Goal: Task Accomplishment & Management: Use online tool/utility

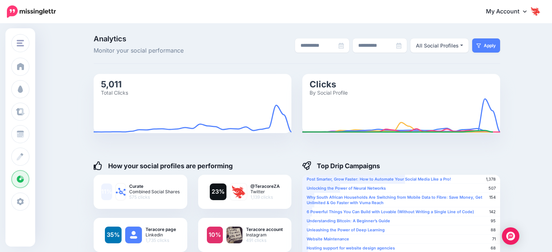
scroll to position [395, 0]
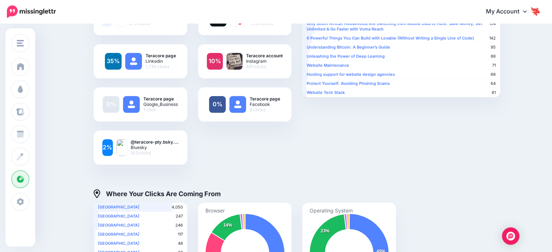
scroll to position [182, 0]
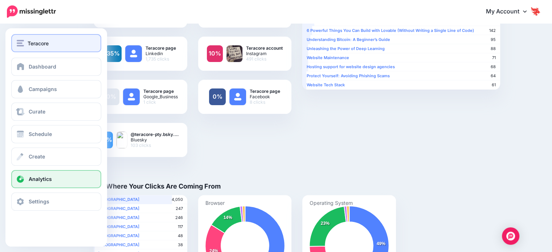
click at [50, 44] on div "Teracore" at bounding box center [56, 43] width 79 height 8
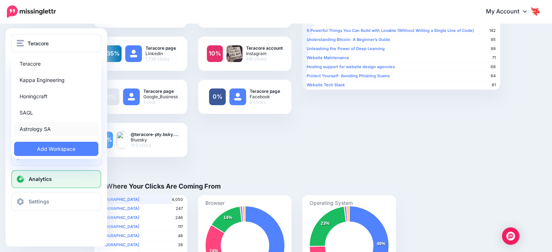
click at [53, 125] on link "Astrology SA" at bounding box center [56, 129] width 84 height 14
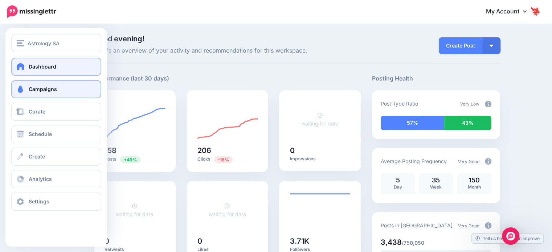
click at [49, 90] on span "Campaigns" at bounding box center [43, 89] width 28 height 6
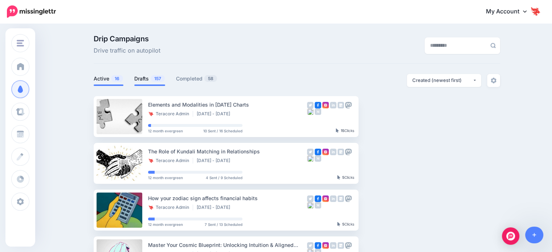
click at [159, 84] on li "Drafts 157" at bounding box center [149, 80] width 31 height 12
click at [162, 81] on span "157" at bounding box center [158, 78] width 14 height 7
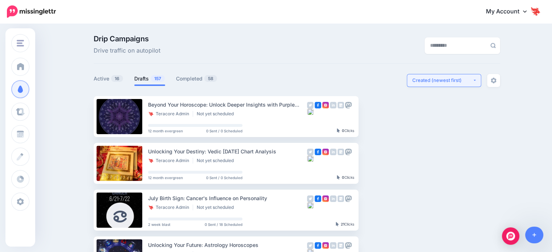
click at [442, 82] on div "Created (newest first)" at bounding box center [442, 80] width 60 height 7
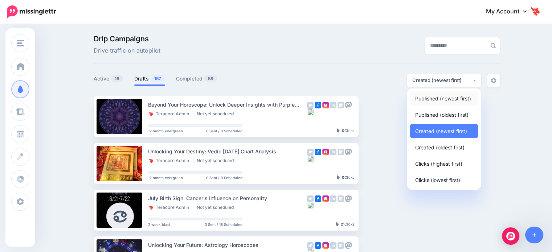
click at [447, 101] on span "Published (newest first)" at bounding box center [443, 98] width 56 height 9
select select "**********"
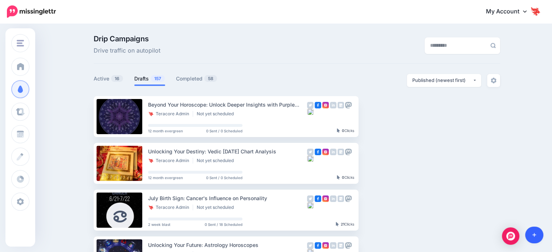
click at [536, 235] on link at bounding box center [534, 235] width 19 height 17
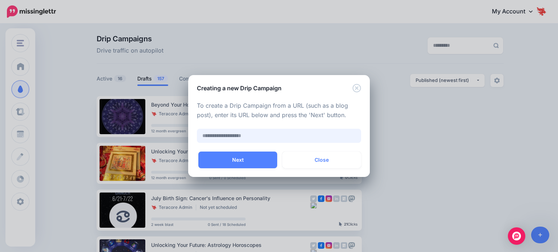
paste input "**********"
type input "**********"
click at [308, 135] on input "**********" at bounding box center [279, 136] width 164 height 14
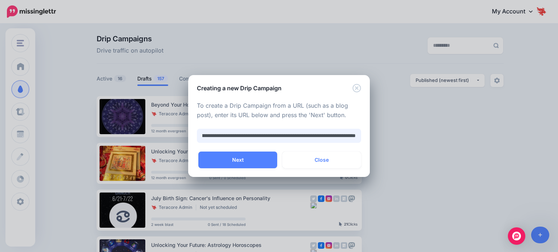
click at [308, 135] on input "**********" at bounding box center [279, 136] width 164 height 14
paste input "**********"
type input "**********"
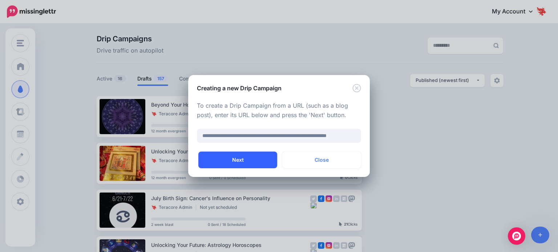
scroll to position [0, 0]
click at [263, 163] on button "Next" at bounding box center [237, 160] width 79 height 17
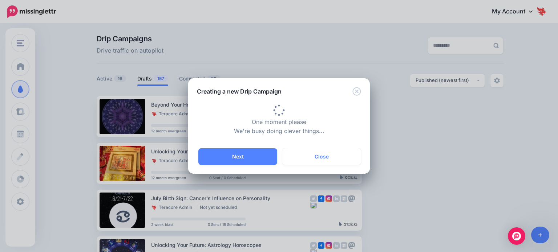
type input "**********"
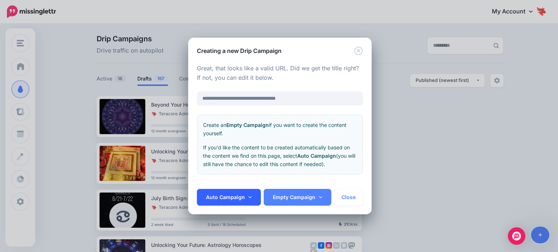
click at [251, 196] on link "Auto Campaign" at bounding box center [229, 197] width 64 height 17
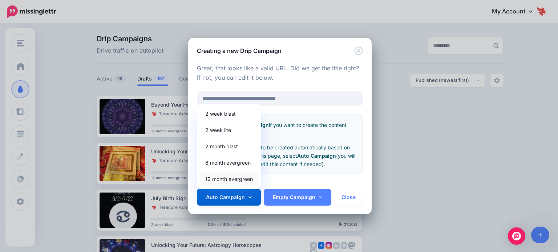
click at [242, 176] on link "12 month evergreen" at bounding box center [229, 179] width 58 height 14
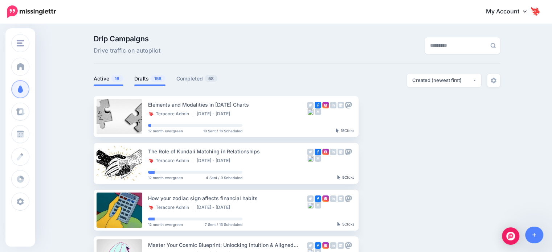
click at [148, 81] on link "Drafts 158" at bounding box center [149, 78] width 31 height 9
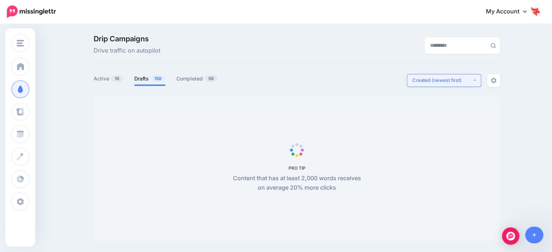
click at [450, 82] on div "Created (newest first)" at bounding box center [442, 80] width 60 height 7
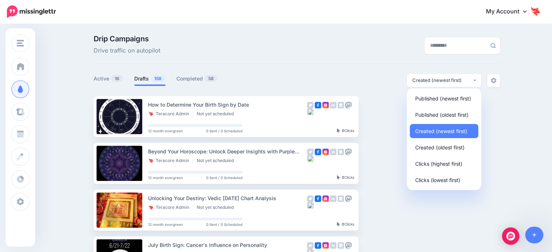
drag, startPoint x: 279, startPoint y: 70, endPoint x: 284, endPoint y: 70, distance: 4.7
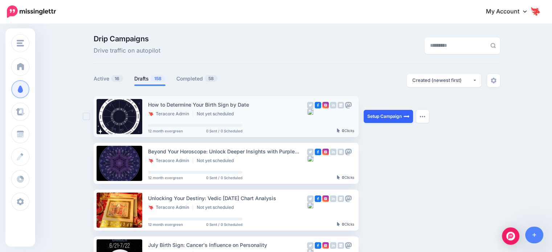
click at [394, 115] on link "Setup Campaign" at bounding box center [388, 116] width 49 height 13
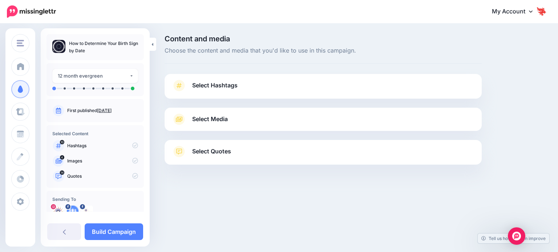
click at [216, 88] on span "Select Hashtags" at bounding box center [214, 86] width 45 height 10
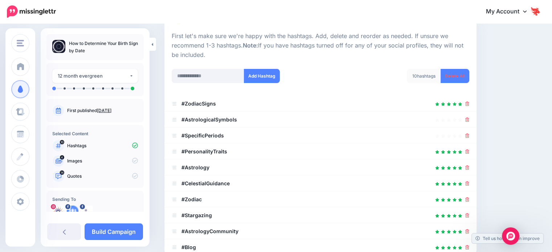
scroll to position [73, 0]
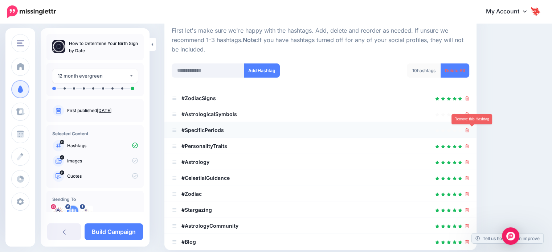
click at [469, 130] on icon at bounding box center [467, 130] width 4 height 4
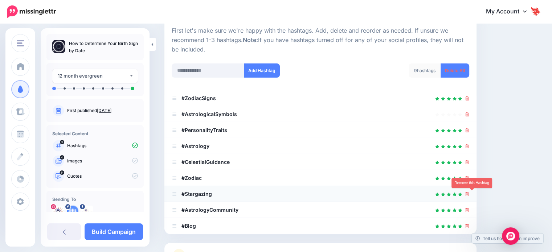
click at [469, 194] on icon at bounding box center [467, 194] width 4 height 4
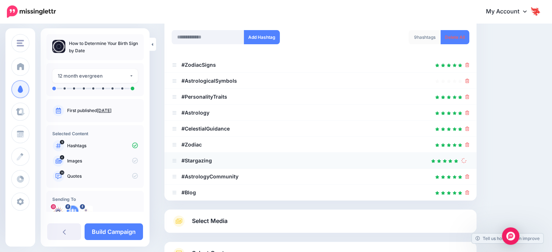
scroll to position [109, 0]
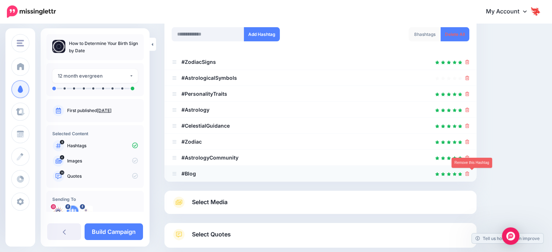
click at [469, 173] on icon at bounding box center [467, 174] width 4 height 4
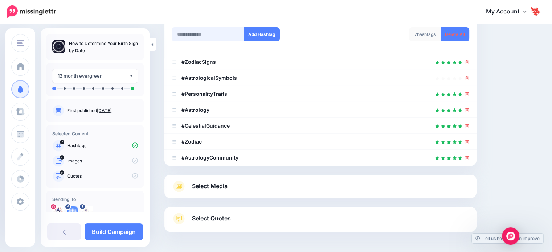
click at [231, 33] on input "text" at bounding box center [208, 34] width 73 height 14
type input "*********"
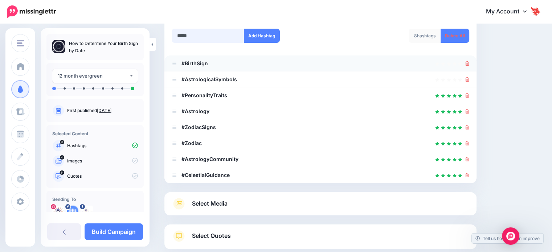
scroll to position [103, 0]
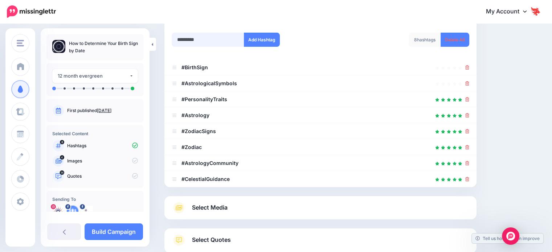
click at [219, 34] on input "*********" at bounding box center [208, 40] width 73 height 14
type input "*********"
click at [255, 42] on button "Add Hashtag" at bounding box center [262, 40] width 36 height 14
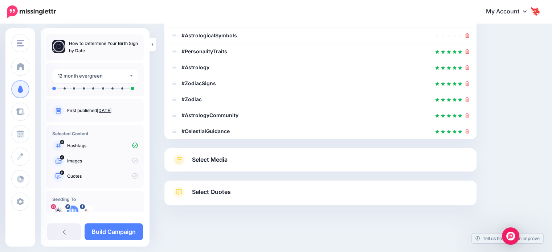
click at [215, 158] on span "Select Media" at bounding box center [210, 160] width 36 height 10
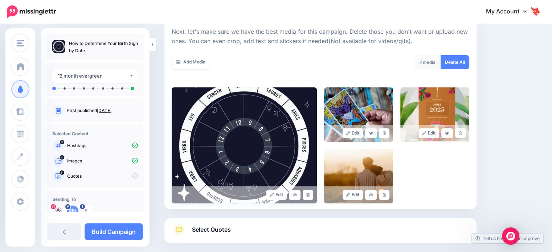
scroll to position [109, 0]
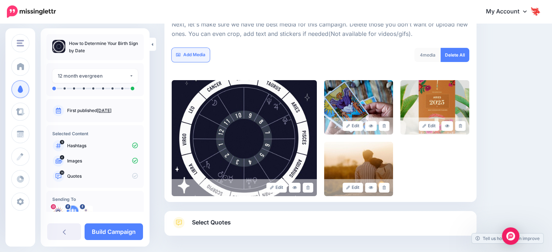
click at [200, 60] on link "Add Media" at bounding box center [191, 55] width 38 height 14
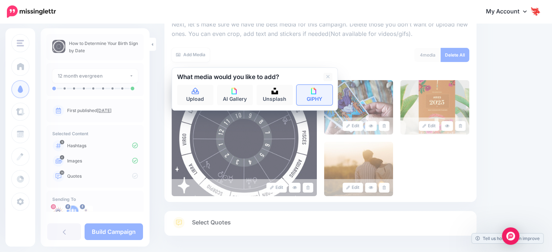
click at [327, 98] on link "GIPHY" at bounding box center [315, 95] width 36 height 20
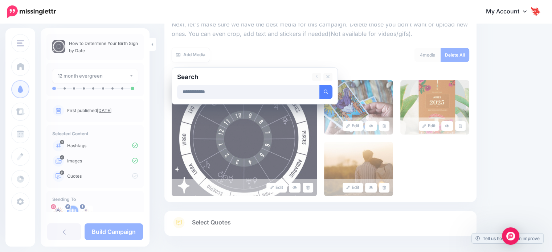
click at [320, 85] on button "submit" at bounding box center [326, 92] width 13 height 14
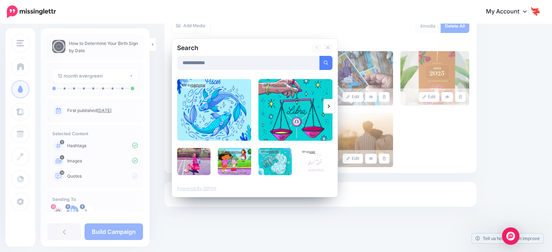
scroll to position [139, 0]
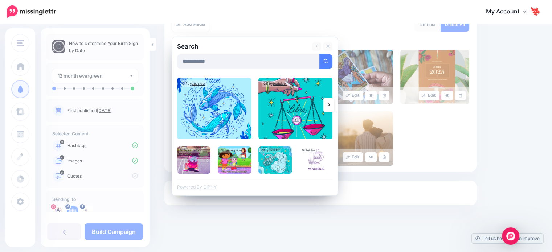
click at [328, 103] on icon at bounding box center [329, 105] width 2 height 6
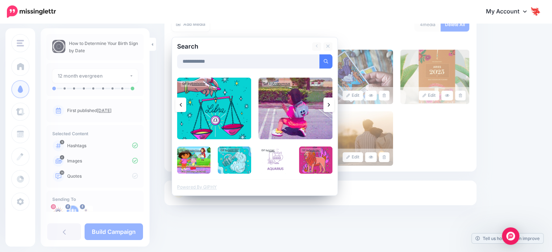
click at [328, 103] on icon at bounding box center [329, 105] width 2 height 6
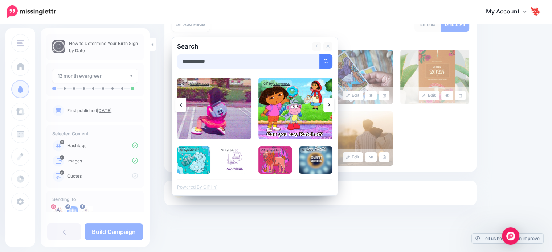
click at [214, 65] on input "**********" at bounding box center [248, 61] width 143 height 14
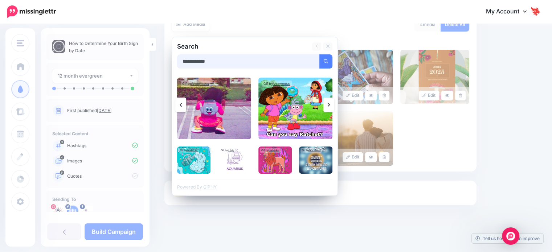
click at [214, 65] on input "**********" at bounding box center [248, 61] width 143 height 14
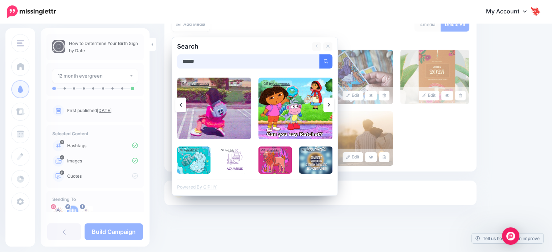
type input "******"
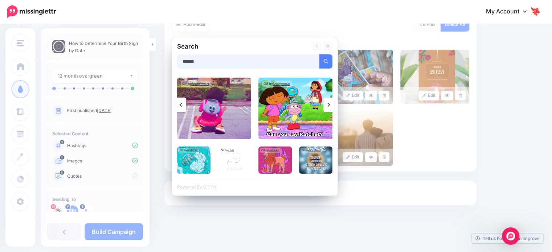
click at [320, 54] on button "submit" at bounding box center [326, 61] width 13 height 14
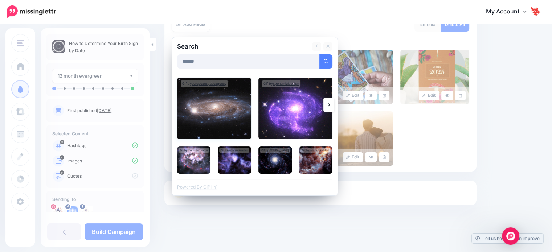
click at [211, 120] on img at bounding box center [214, 109] width 74 height 62
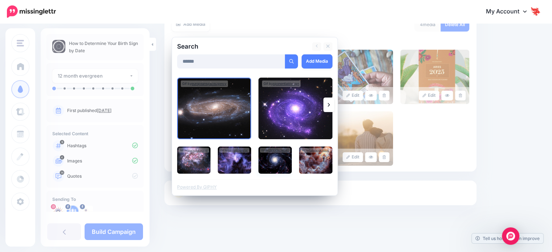
click at [277, 163] on img at bounding box center [275, 160] width 33 height 27
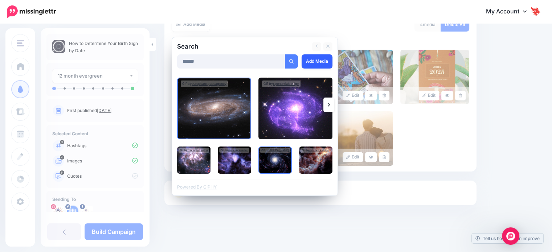
click at [313, 66] on link "Add Media" at bounding box center [317, 61] width 31 height 14
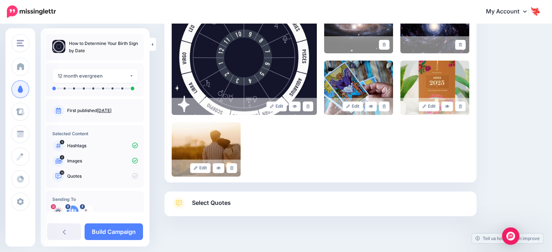
scroll to position [201, 0]
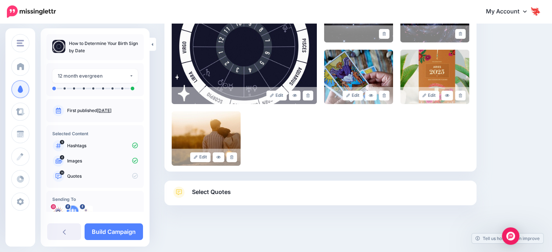
click at [253, 195] on link "Select Quotes" at bounding box center [321, 196] width 298 height 19
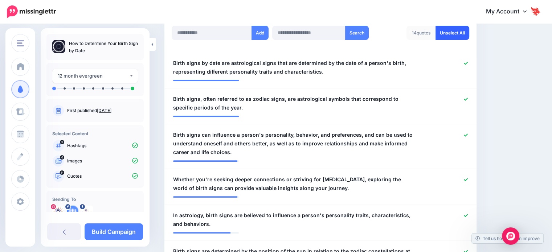
click at [463, 32] on link "Unselect All" at bounding box center [453, 33] width 34 height 14
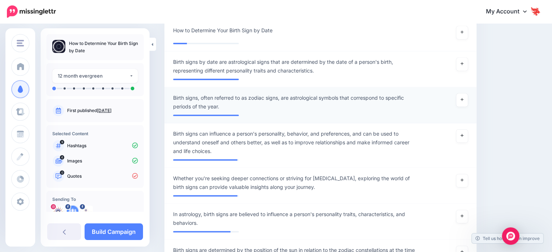
scroll to position [181, 0]
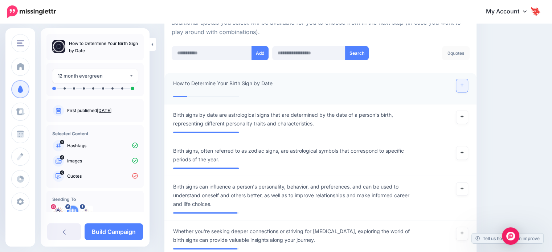
click at [463, 86] on link at bounding box center [462, 85] width 12 height 13
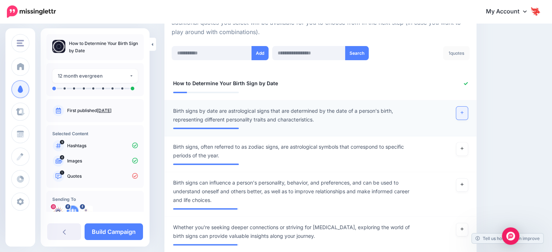
click at [468, 115] on link at bounding box center [462, 113] width 12 height 13
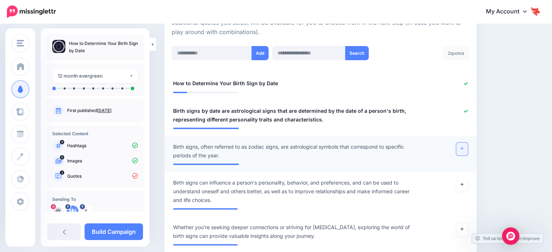
click at [466, 151] on link at bounding box center [462, 149] width 12 height 13
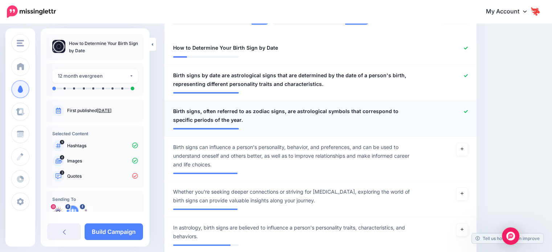
scroll to position [217, 0]
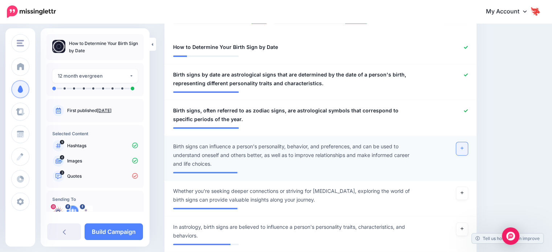
click at [466, 151] on link at bounding box center [462, 148] width 12 height 13
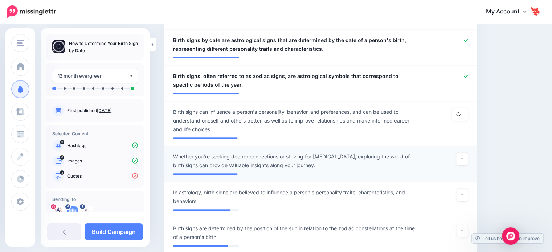
scroll to position [253, 0]
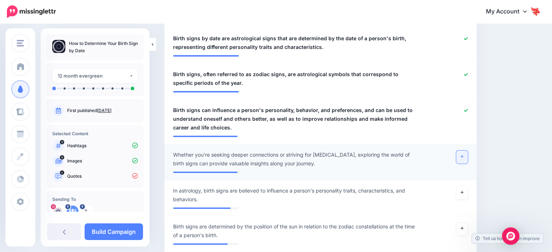
click at [468, 160] on link at bounding box center [462, 157] width 12 height 13
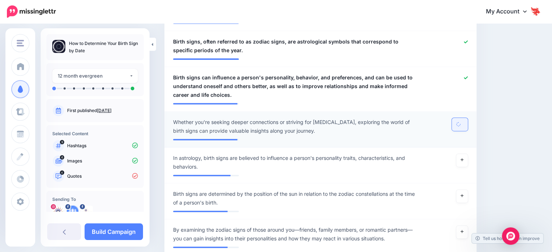
scroll to position [290, 0]
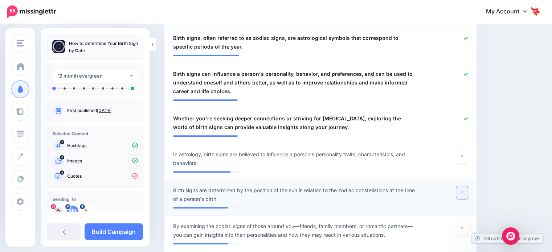
click at [465, 191] on link at bounding box center [462, 192] width 12 height 13
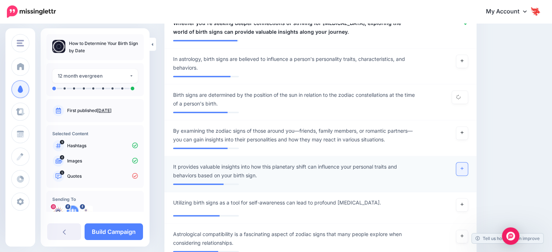
scroll to position [399, 0]
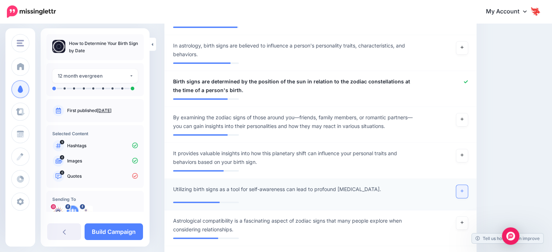
click at [465, 190] on link at bounding box center [462, 191] width 12 height 13
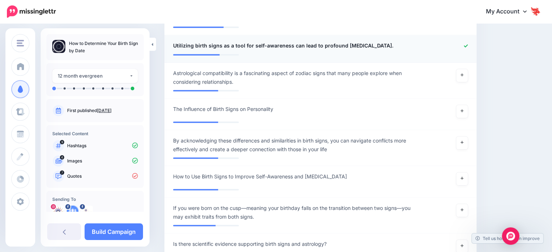
scroll to position [544, 0]
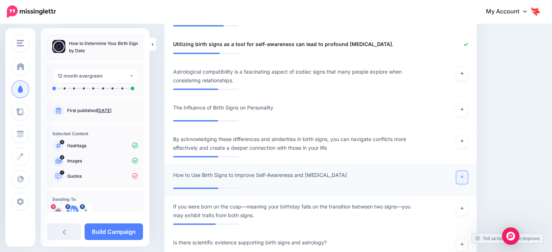
click at [467, 179] on link at bounding box center [462, 177] width 12 height 13
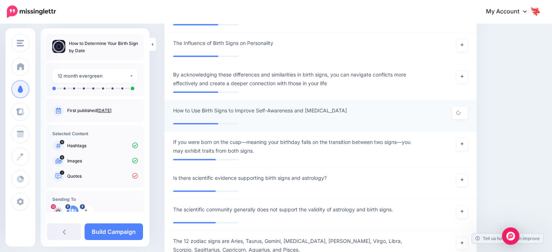
scroll to position [616, 0]
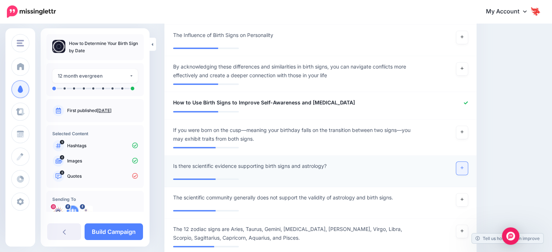
click at [468, 168] on link at bounding box center [462, 168] width 12 height 13
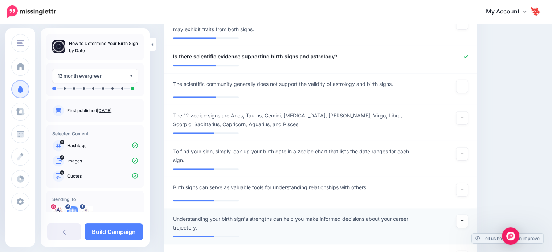
scroll to position [762, 0]
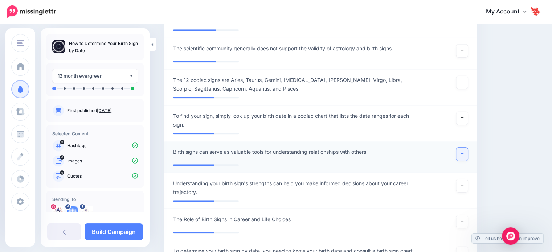
click at [468, 153] on link at bounding box center [462, 154] width 12 height 13
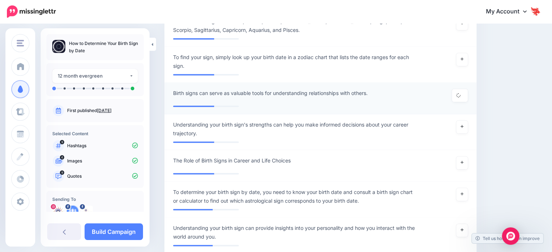
scroll to position [834, 0]
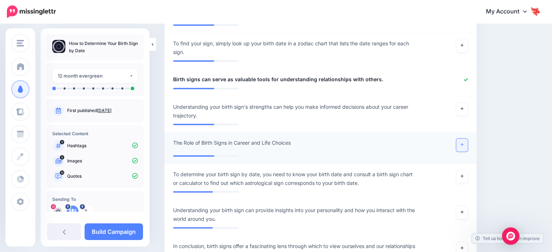
click at [468, 147] on link at bounding box center [462, 145] width 12 height 13
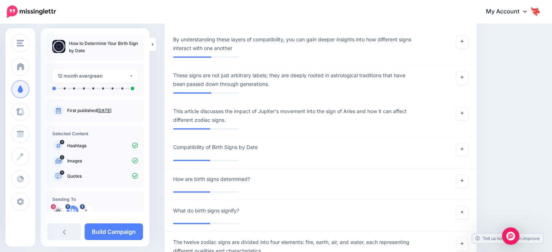
scroll to position [1234, 0]
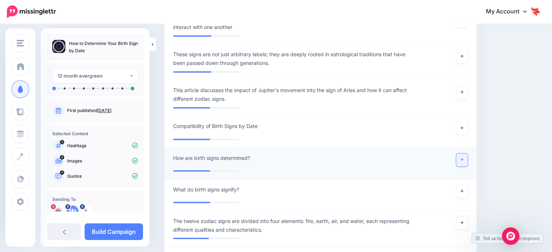
click at [465, 159] on link at bounding box center [462, 160] width 12 height 13
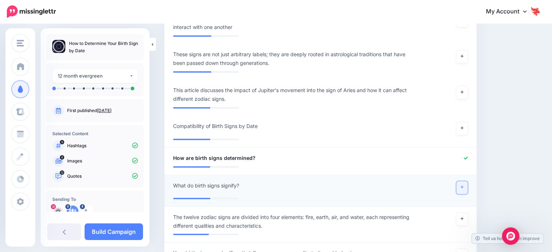
click at [463, 187] on link at bounding box center [462, 187] width 12 height 13
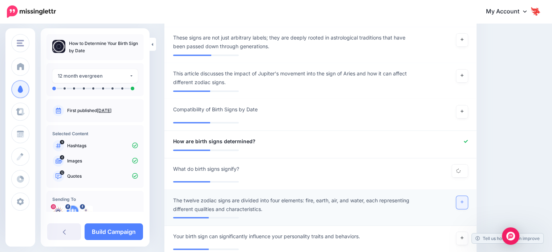
scroll to position [1306, 0]
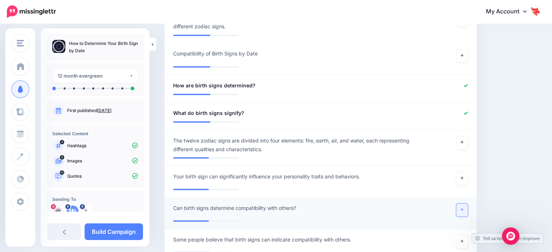
click at [468, 204] on link at bounding box center [462, 210] width 12 height 13
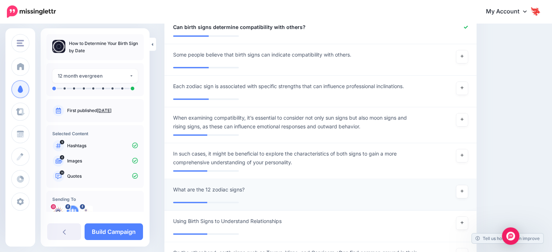
scroll to position [1488, 0]
click at [464, 191] on link at bounding box center [462, 191] width 12 height 13
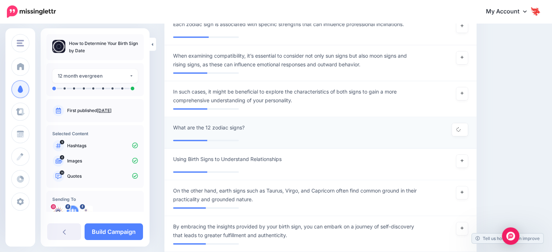
scroll to position [1560, 0]
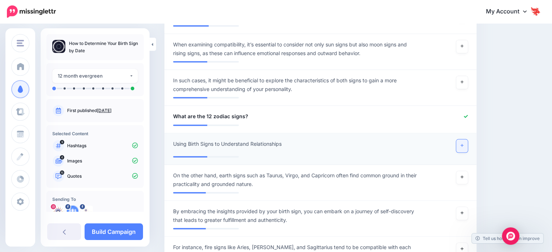
click at [465, 147] on link at bounding box center [462, 146] width 12 height 13
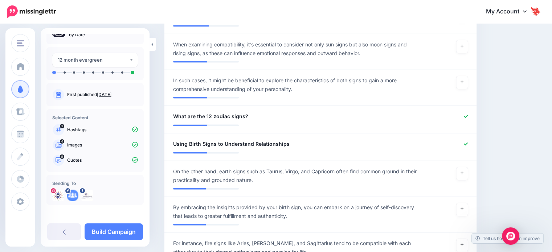
scroll to position [17, 0]
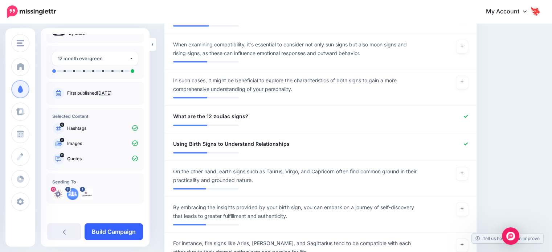
click at [117, 238] on link "Build Campaign" at bounding box center [114, 232] width 58 height 17
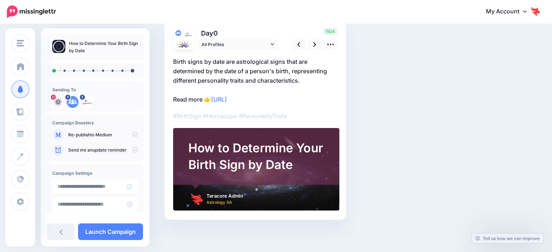
scroll to position [55, 0]
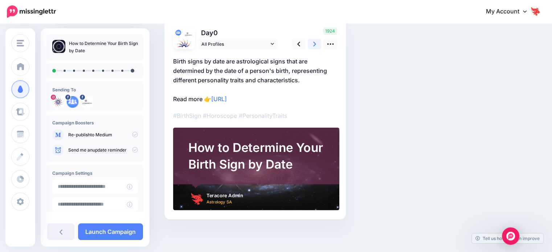
click at [314, 46] on icon at bounding box center [314, 44] width 3 height 8
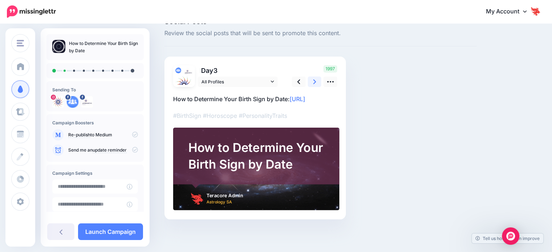
scroll to position [27, 0]
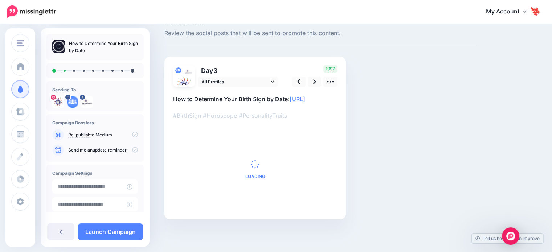
click at [132, 135] on icon at bounding box center [135, 135] width 6 height 6
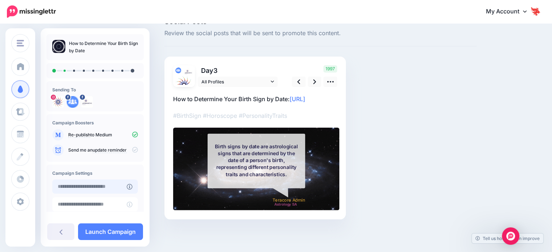
type input "**********"
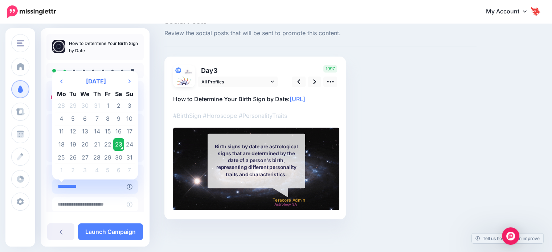
click at [98, 190] on input "**********" at bounding box center [89, 187] width 74 height 14
click at [119, 143] on td "23" at bounding box center [118, 144] width 11 height 13
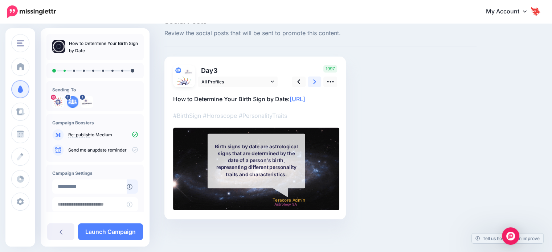
click at [314, 80] on icon at bounding box center [314, 82] width 3 height 5
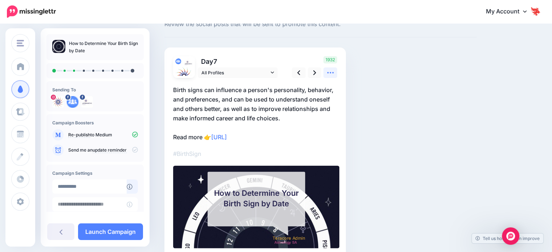
click at [326, 74] on link at bounding box center [330, 73] width 14 height 11
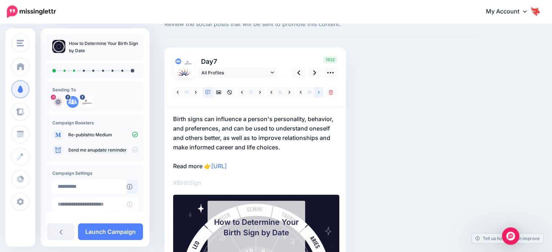
click at [316, 94] on link at bounding box center [318, 92] width 9 height 11
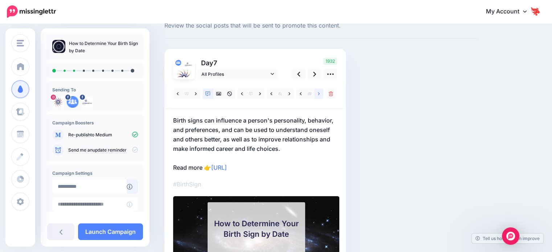
scroll to position [0, 0]
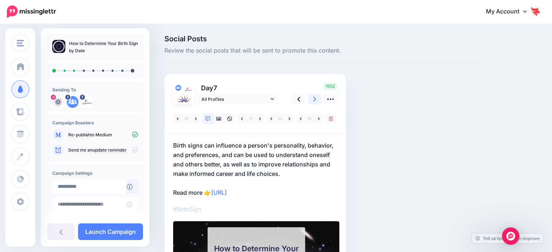
click at [312, 102] on link at bounding box center [315, 99] width 14 height 11
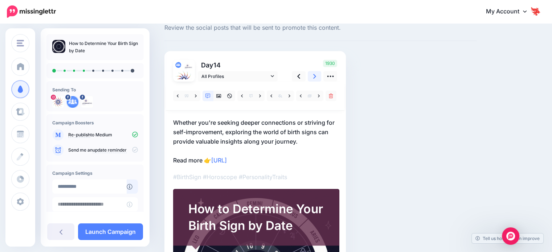
scroll to position [73, 0]
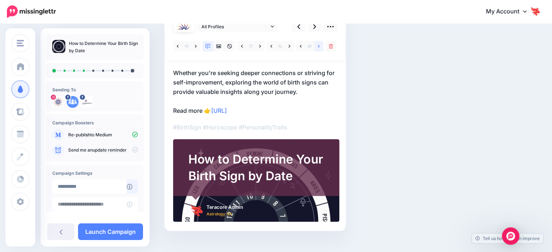
click at [319, 48] on icon at bounding box center [319, 46] width 2 height 5
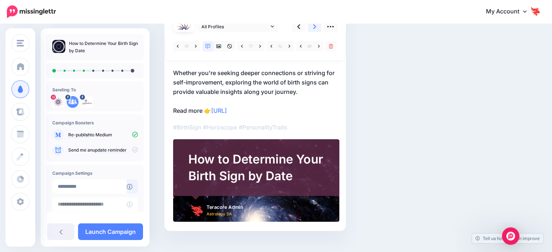
click at [316, 32] on link at bounding box center [315, 26] width 14 height 11
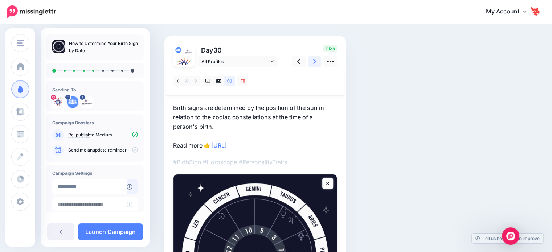
scroll to position [36, 0]
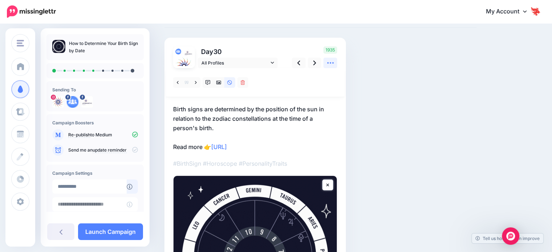
click at [329, 63] on icon at bounding box center [331, 63] width 8 height 8
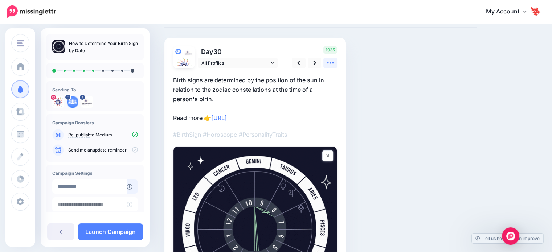
click at [331, 61] on icon at bounding box center [331, 63] width 8 height 8
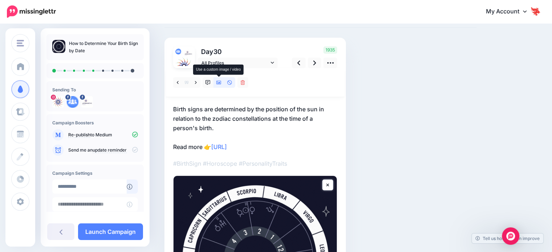
click at [216, 84] on icon at bounding box center [218, 82] width 5 height 5
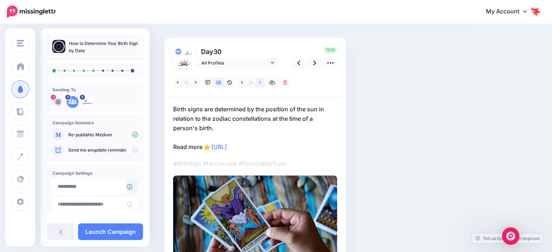
click at [260, 82] on icon at bounding box center [260, 82] width 2 height 5
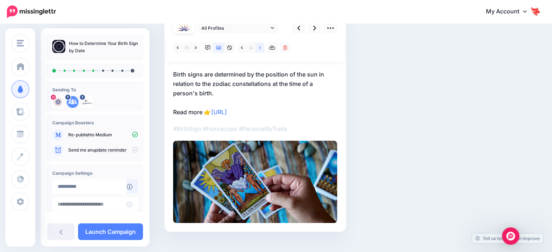
scroll to position [73, 0]
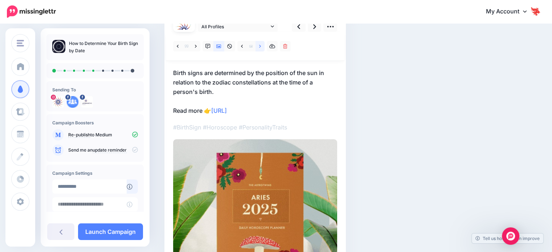
click at [259, 50] on link at bounding box center [260, 46] width 9 height 11
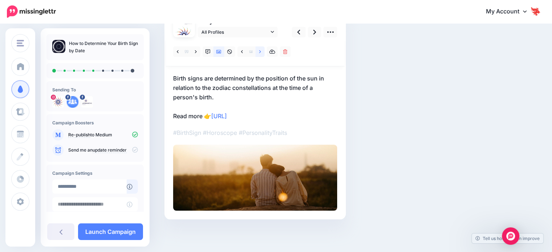
scroll to position [67, 0]
click at [260, 50] on icon at bounding box center [260, 52] width 2 height 5
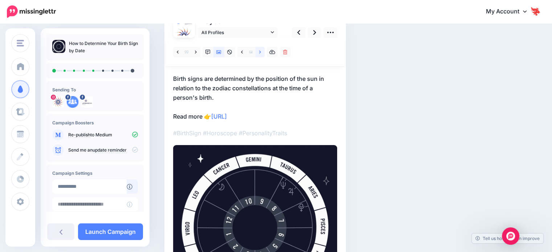
scroll to position [73, 0]
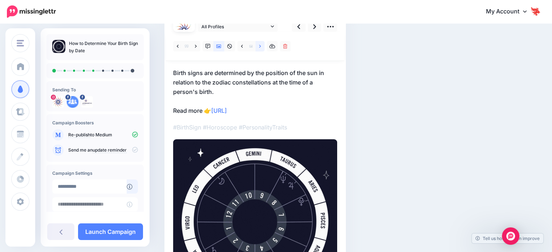
click at [261, 50] on link at bounding box center [260, 46] width 9 height 11
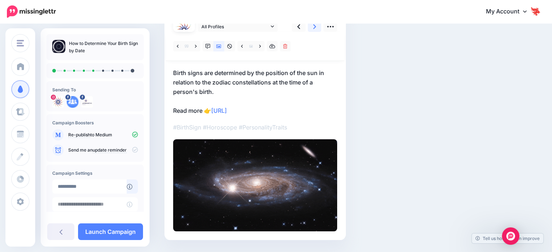
click at [314, 28] on icon at bounding box center [314, 26] width 3 height 5
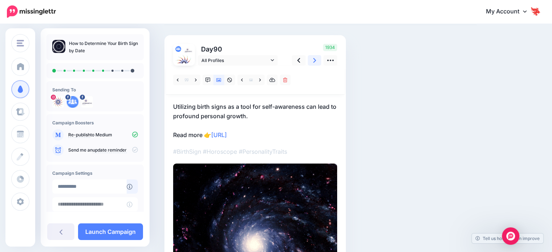
scroll to position [36, 0]
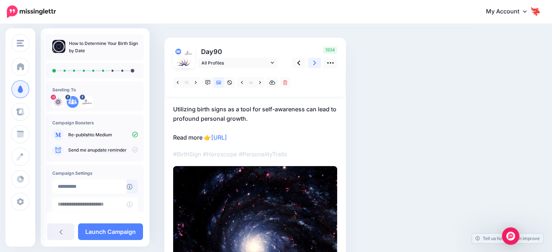
click at [316, 64] on icon at bounding box center [314, 63] width 3 height 8
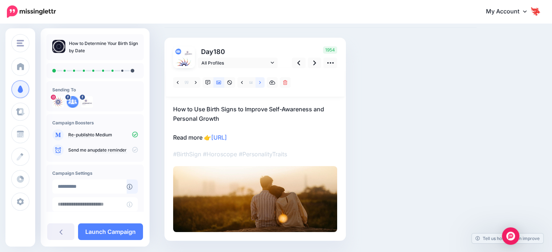
click at [257, 86] on link at bounding box center [260, 82] width 9 height 11
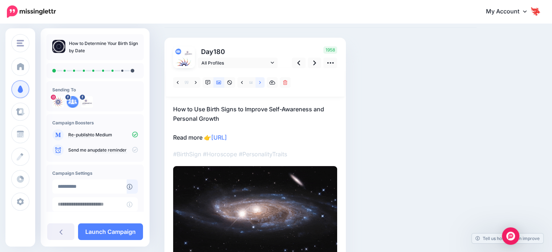
click at [261, 85] on link at bounding box center [260, 82] width 9 height 11
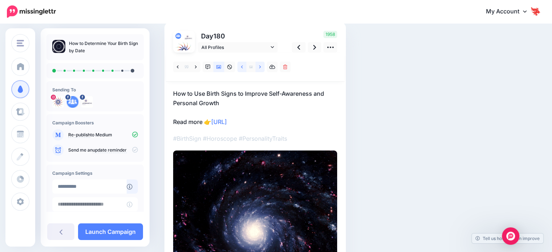
scroll to position [73, 0]
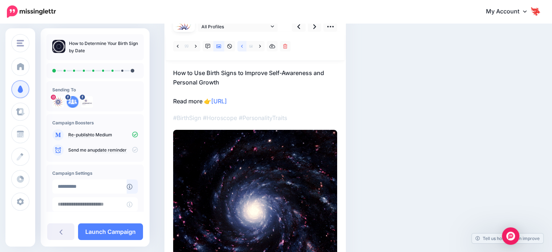
click at [243, 49] on link at bounding box center [241, 46] width 9 height 11
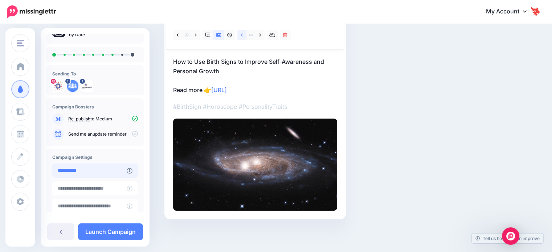
scroll to position [58, 0]
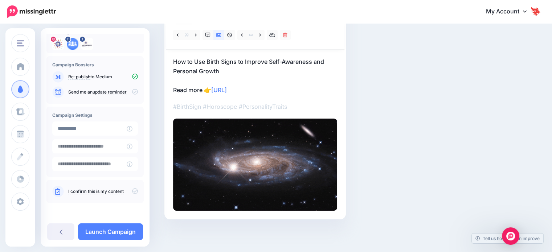
click at [132, 192] on icon at bounding box center [135, 191] width 6 height 6
click at [105, 243] on div "How to Determine Your Birth Sign by Date Sending To" at bounding box center [95, 137] width 109 height 219
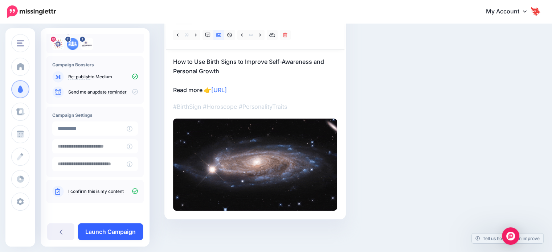
click at [107, 234] on link "Launch Campaign" at bounding box center [110, 232] width 65 height 17
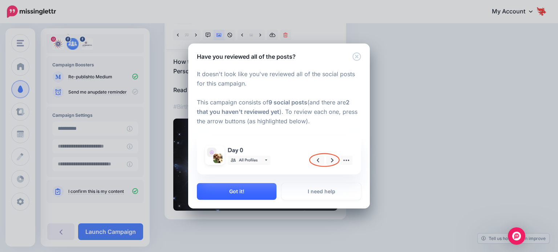
click at [239, 197] on button "Got it!" at bounding box center [237, 191] width 80 height 17
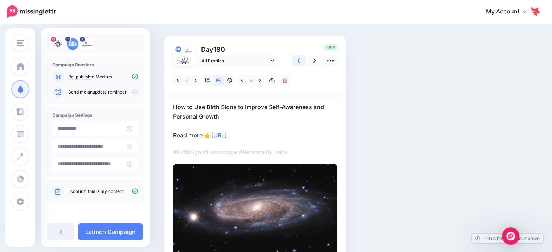
scroll to position [0, 0]
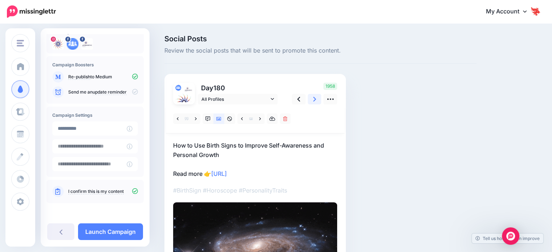
click at [315, 100] on icon at bounding box center [314, 99] width 3 height 8
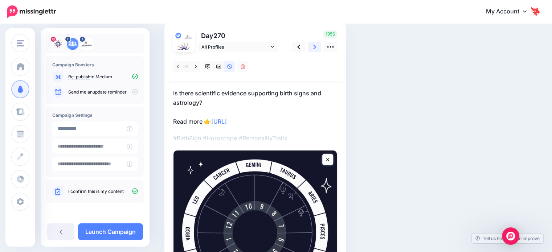
scroll to position [36, 0]
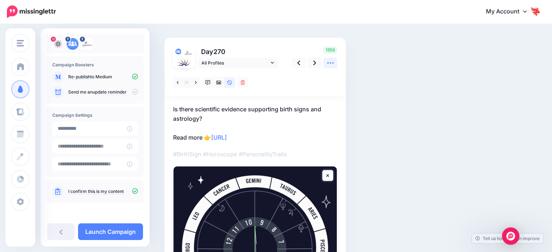
click at [333, 64] on icon at bounding box center [330, 62] width 7 height 1
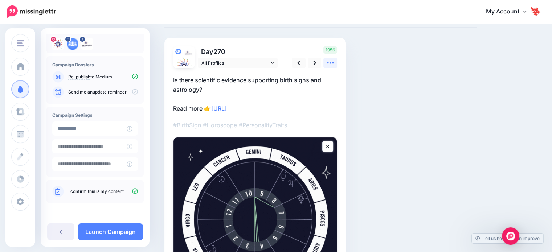
click at [328, 64] on icon at bounding box center [331, 63] width 8 height 8
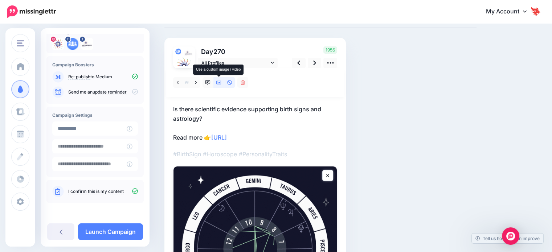
click at [219, 85] on icon at bounding box center [218, 82] width 5 height 5
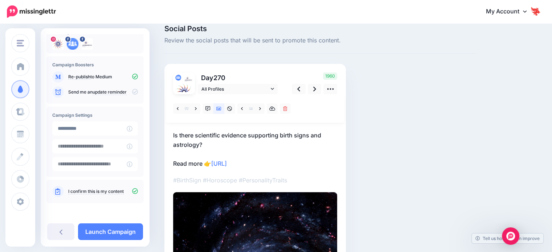
scroll to position [0, 0]
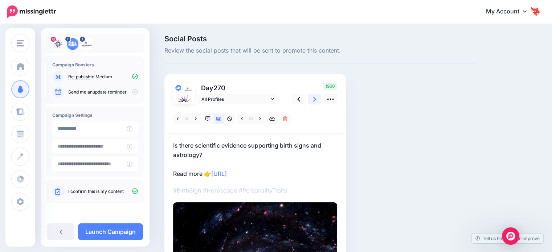
click at [314, 100] on icon at bounding box center [314, 99] width 3 height 5
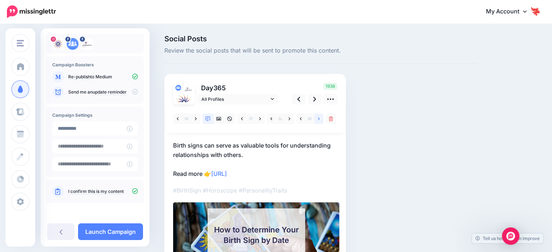
click at [316, 120] on link at bounding box center [318, 119] width 9 height 11
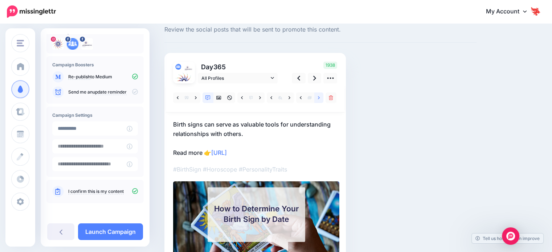
scroll to position [73, 0]
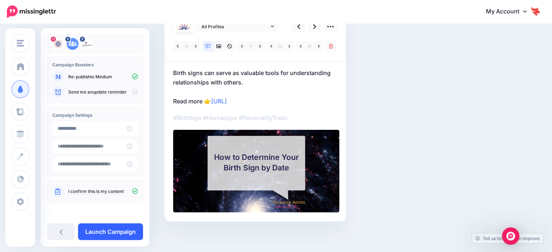
click at [113, 233] on link "Launch Campaign" at bounding box center [110, 232] width 65 height 17
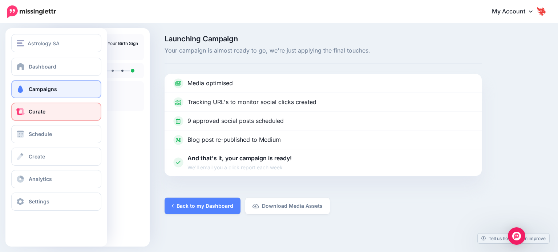
click at [42, 115] on link "Curate" at bounding box center [56, 112] width 90 height 18
